Goal: Task Accomplishment & Management: Use online tool/utility

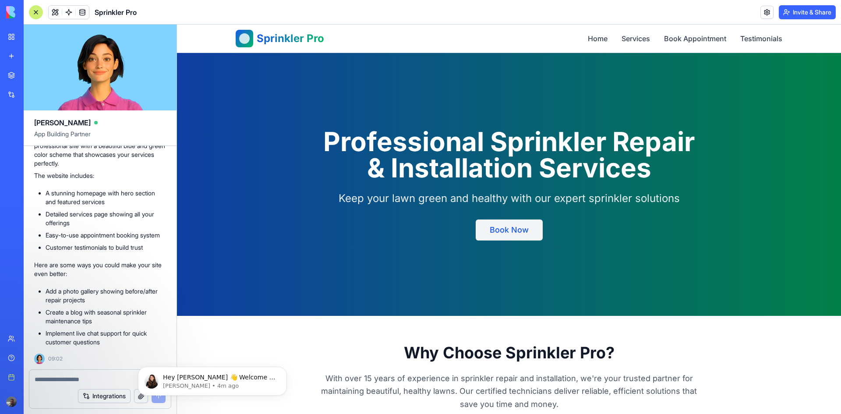
click at [492, 229] on button "Book Now" at bounding box center [509, 229] width 67 height 21
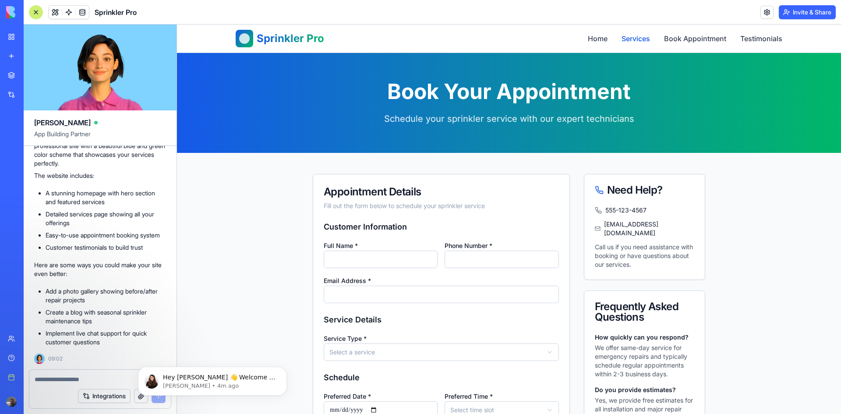
click at [633, 43] on link "Services" at bounding box center [636, 38] width 28 height 11
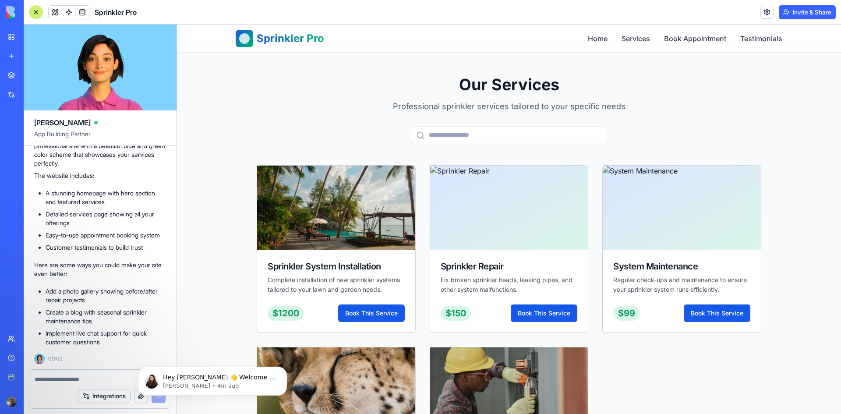
scroll to position [681, 0]
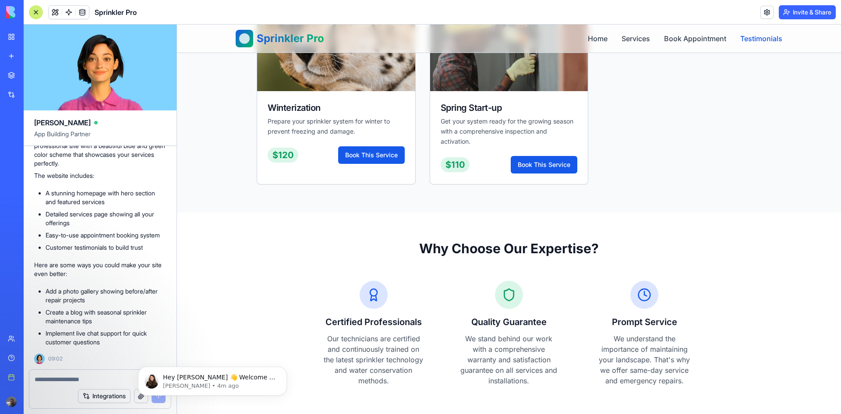
click at [756, 36] on link "Testimonials" at bounding box center [761, 38] width 42 height 11
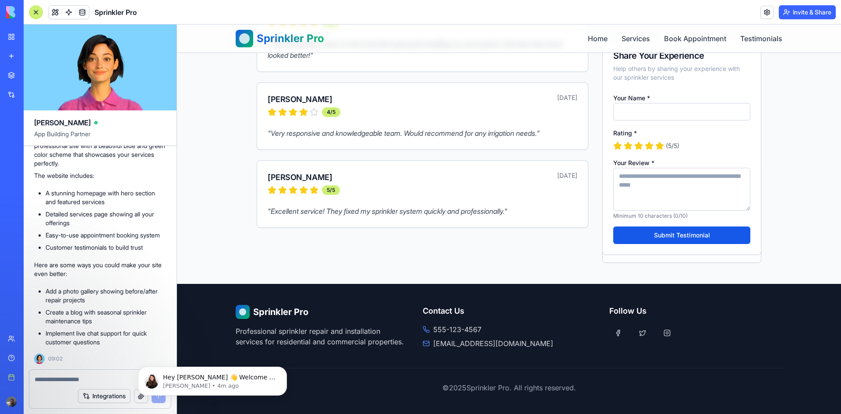
scroll to position [340, 0]
click at [763, 12] on link at bounding box center [767, 12] width 13 height 13
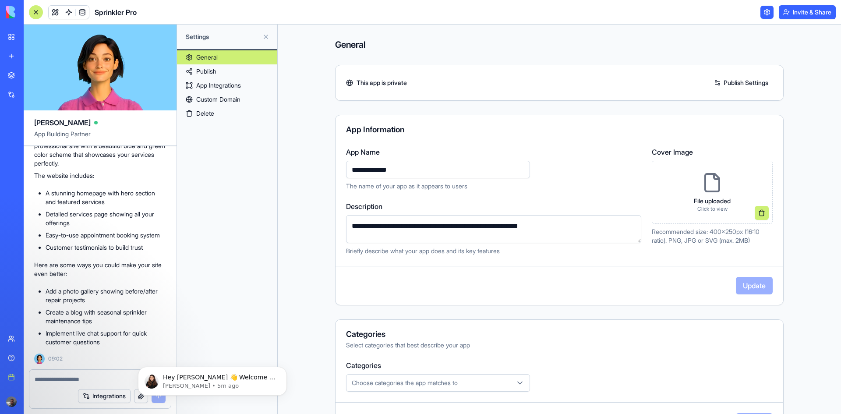
click at [212, 69] on link "Publish" at bounding box center [227, 71] width 100 height 14
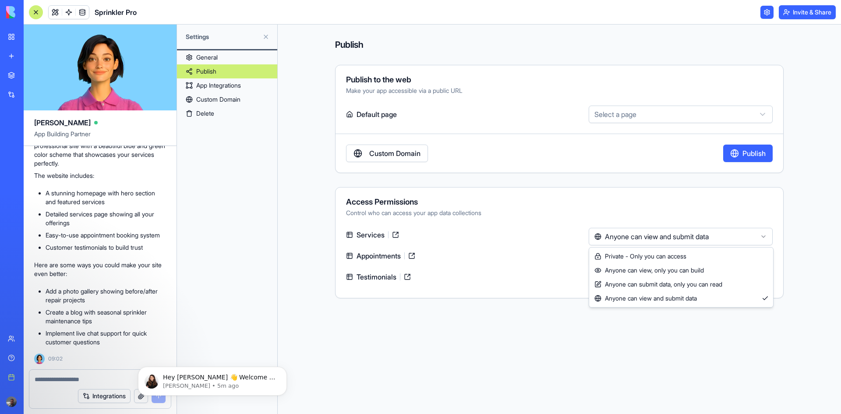
click at [667, 231] on html "BETA My workspace New app Marketplace Integrations Recent Untitled App Social M…" at bounding box center [420, 207] width 841 height 414
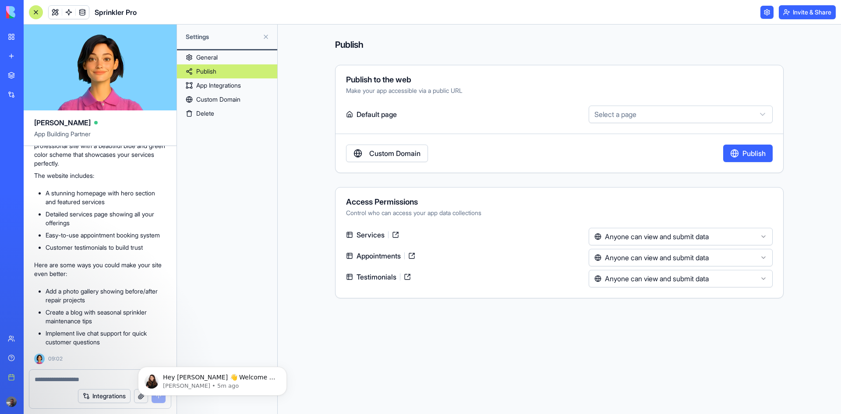
click at [667, 231] on html "BETA My workspace New app Marketplace Integrations Recent Untitled App Social M…" at bounding box center [420, 207] width 841 height 414
click at [219, 85] on link "App Integrations" at bounding box center [227, 85] width 100 height 14
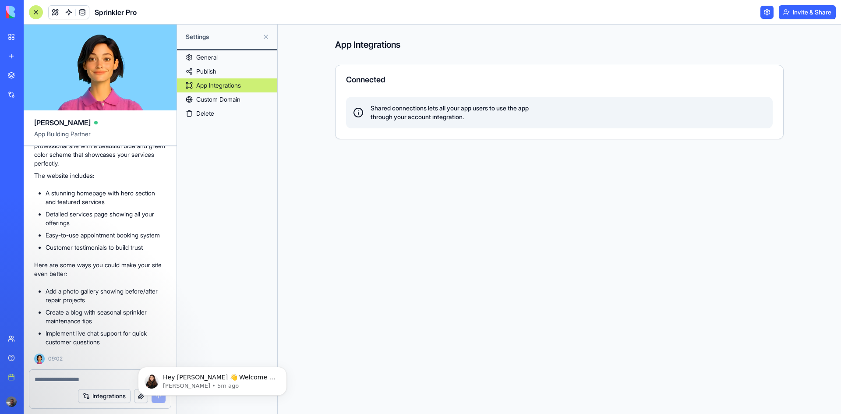
click at [381, 105] on span "Shared connections lets all your app users to use the app through your account …" at bounding box center [450, 113] width 158 height 18
click at [12, 156] on div "Social Media Content Generator" at bounding box center [10, 156] width 4 height 9
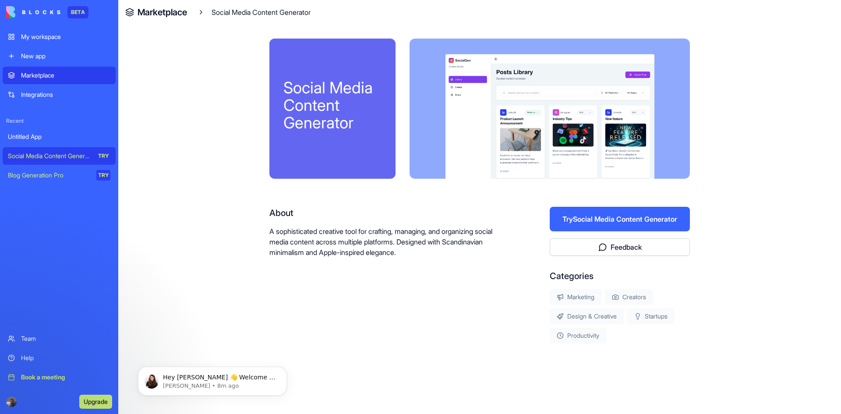
click at [605, 212] on button "Try Social Media Content Generator" at bounding box center [620, 219] width 140 height 25
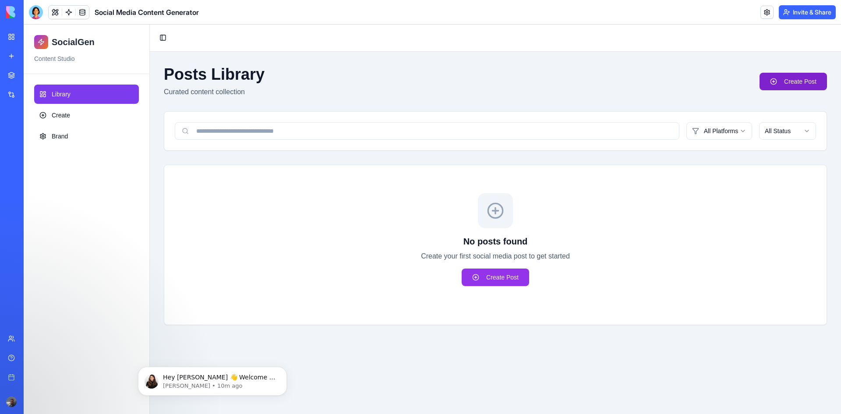
click at [783, 76] on link "Create Post" at bounding box center [793, 82] width 67 height 18
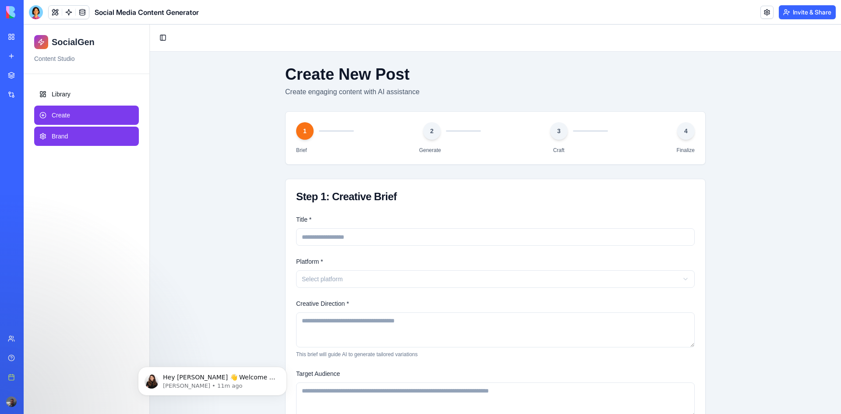
click at [42, 128] on link "Brand" at bounding box center [86, 136] width 105 height 19
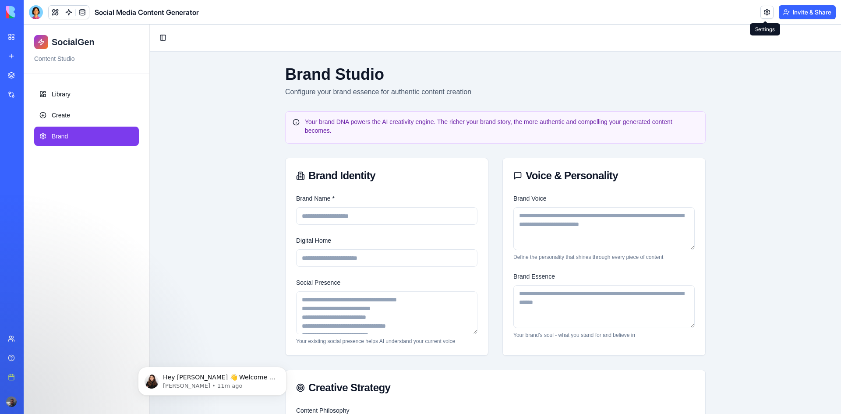
click at [765, 16] on link at bounding box center [767, 12] width 13 height 13
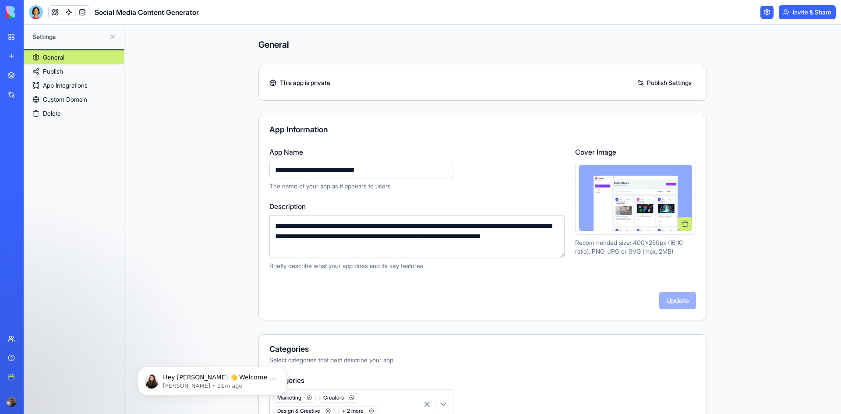
click at [53, 70] on link "Publish" at bounding box center [74, 71] width 100 height 14
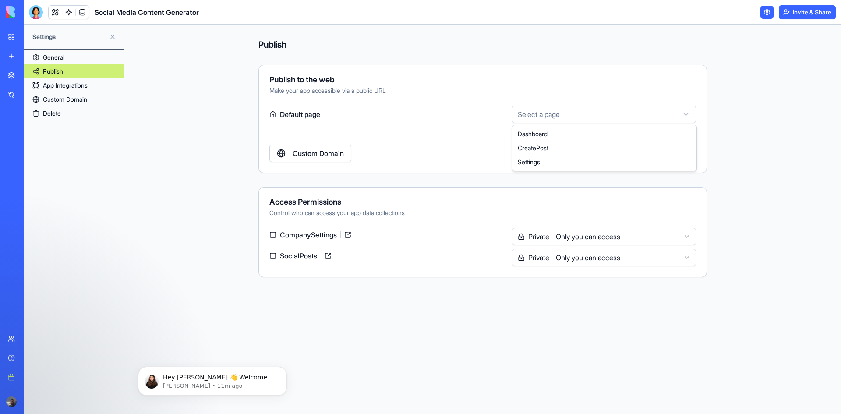
click at [637, 112] on html "**********" at bounding box center [420, 207] width 841 height 414
click at [667, 149] on button "Publish" at bounding box center [672, 154] width 50 height 18
click at [765, 15] on link at bounding box center [767, 12] width 13 height 13
click at [531, 120] on html "**********" at bounding box center [420, 207] width 841 height 414
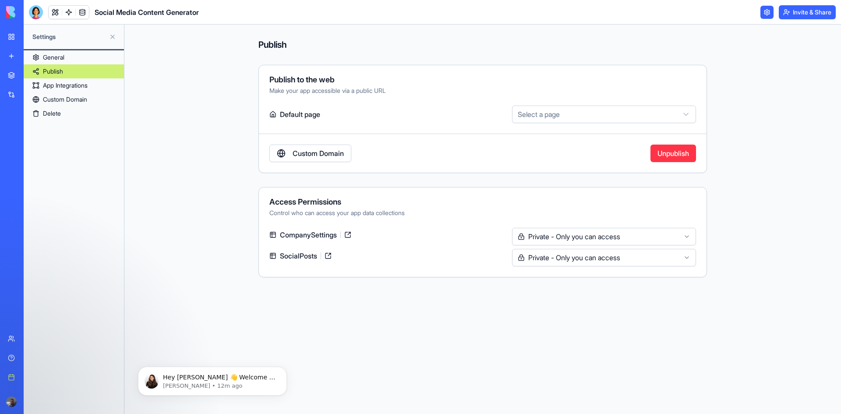
click at [531, 120] on html "**********" at bounding box center [420, 207] width 841 height 414
click at [329, 151] on link "Custom Domain" at bounding box center [310, 154] width 82 height 18
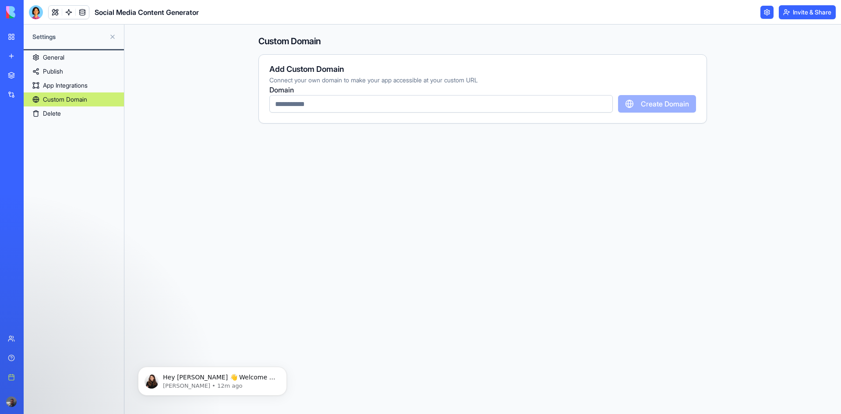
click at [358, 114] on div "Add Custom Domain Connect your own domain to make your app accessible at your c…" at bounding box center [482, 88] width 449 height 69
